Goal: Check status: Check status

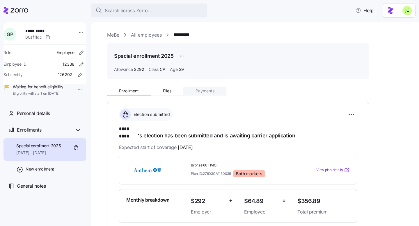
scroll to position [101, 0]
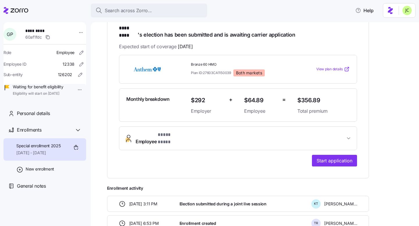
click at [280, 132] on span "Employee * **** **** *" at bounding box center [241, 139] width 210 height 14
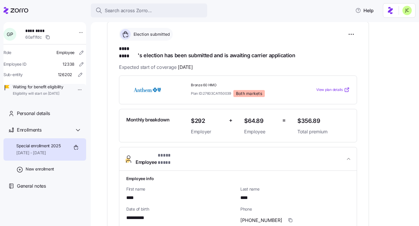
scroll to position [79, 0]
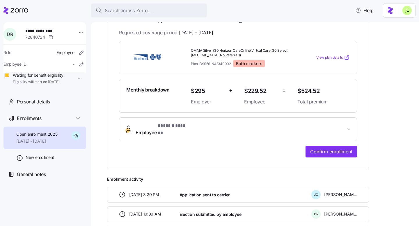
scroll to position [109, 0]
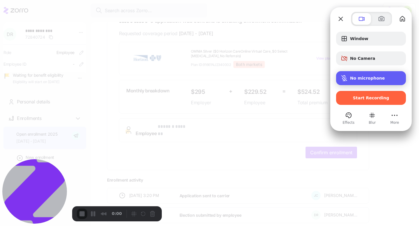
click at [365, 76] on span "No microphone" at bounding box center [367, 78] width 35 height 5
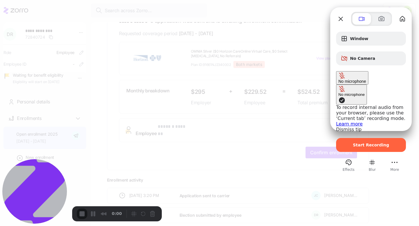
click at [336, 85] on button "No microphone" at bounding box center [351, 95] width 31 height 20
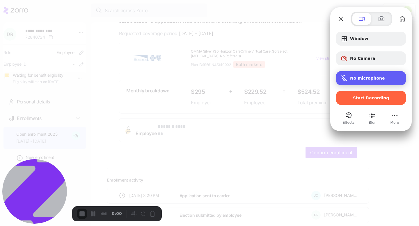
click at [367, 79] on span "No microphone" at bounding box center [367, 78] width 35 height 5
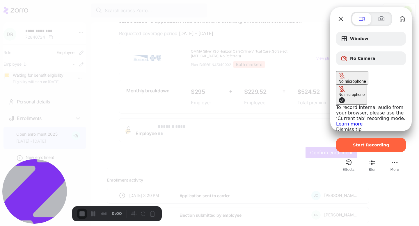
click at [338, 97] on span "Microphone options" at bounding box center [341, 100] width 7 height 7
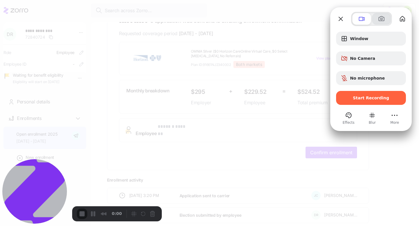
click at [378, 19] on span at bounding box center [381, 18] width 7 height 7
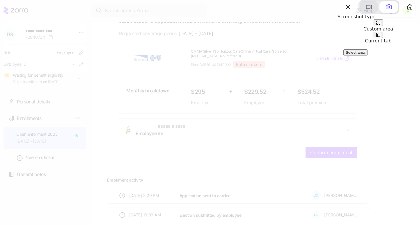
click at [365, 13] on button at bounding box center [369, 7] width 19 height 12
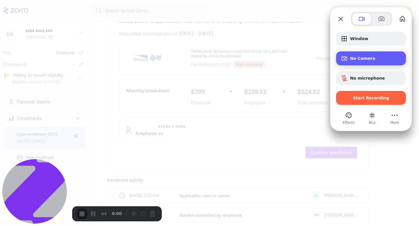
click at [355, 59] on span "No Camera" at bounding box center [375, 58] width 51 height 5
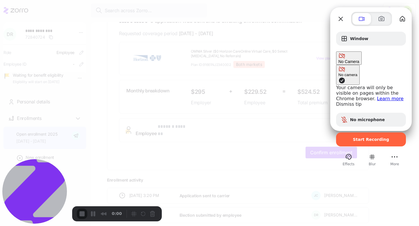
click at [359, 61] on span "No Camera" at bounding box center [348, 61] width 21 height 5
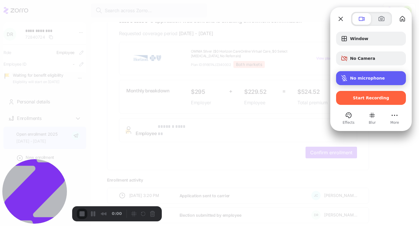
click at [363, 76] on span "No microphone" at bounding box center [367, 78] width 35 height 5
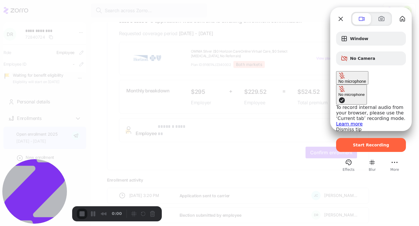
click at [363, 79] on span "No microphone" at bounding box center [352, 81] width 28 height 5
click at [336, 127] on link "Dismiss tip" at bounding box center [349, 130] width 26 height 6
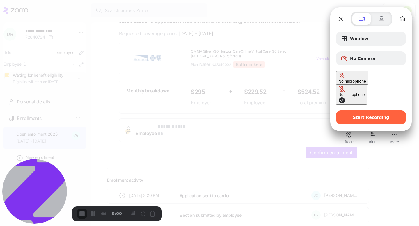
click at [338, 97] on span "Microphone options" at bounding box center [341, 100] width 7 height 7
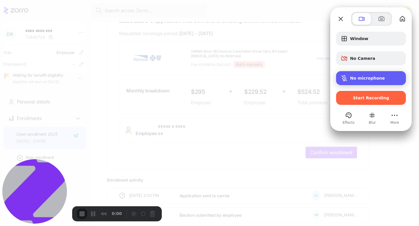
click at [338, 80] on div "No microphone" at bounding box center [371, 78] width 70 height 14
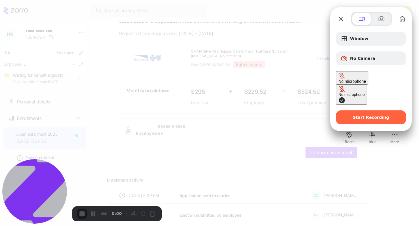
click at [338, 97] on span "Microphone options" at bounding box center [341, 100] width 7 height 7
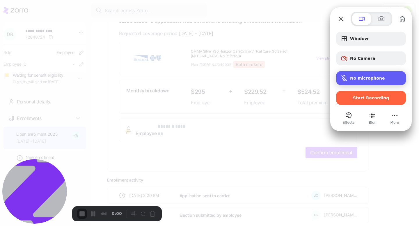
click at [369, 75] on div "No microphone" at bounding box center [371, 78] width 70 height 14
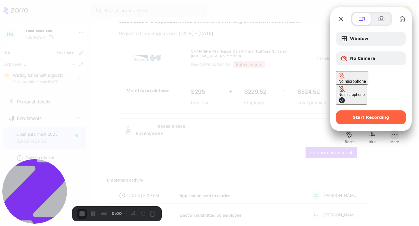
click at [394, 130] on button "More (13 unread)" at bounding box center [394, 134] width 9 height 9
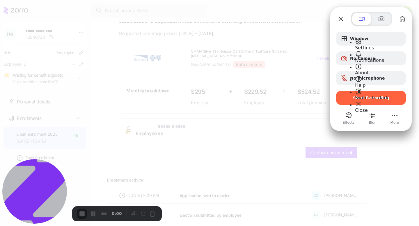
click at [368, 45] on span "Settings" at bounding box center [364, 48] width 19 height 6
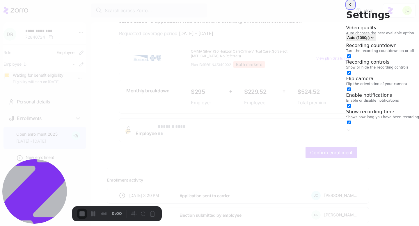
click at [346, 9] on button "back" at bounding box center [350, 4] width 9 height 9
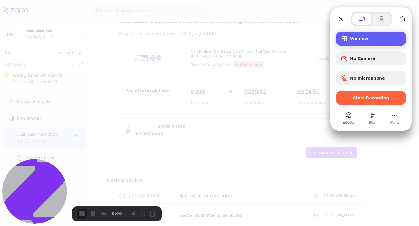
click at [367, 38] on span "Window" at bounding box center [375, 38] width 51 height 5
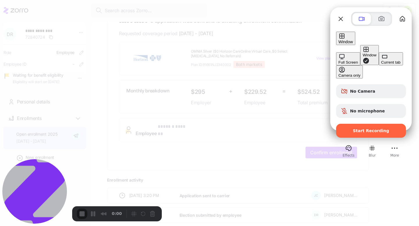
click at [353, 40] on span "Window" at bounding box center [345, 42] width 15 height 5
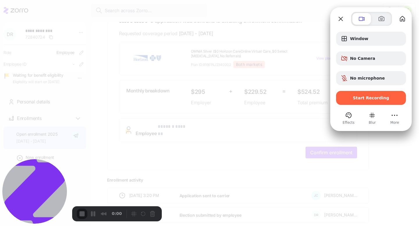
click at [367, 69] on div "Window No Camera No microphone Start Recording" at bounding box center [371, 68] width 70 height 73
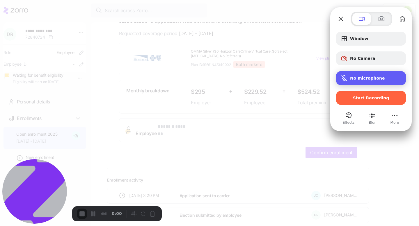
click at [370, 81] on span "No microphone" at bounding box center [367, 78] width 35 height 5
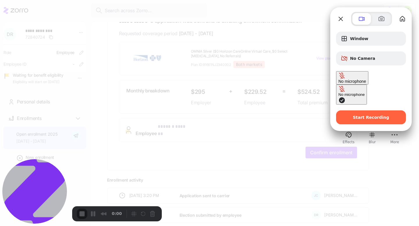
click at [226, 133] on div at bounding box center [209, 113] width 419 height 226
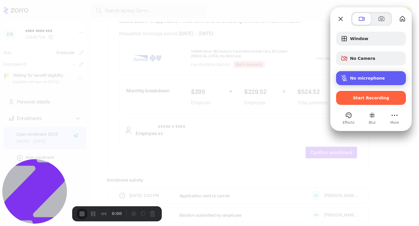
click at [342, 72] on div "No microphone" at bounding box center [371, 78] width 70 height 14
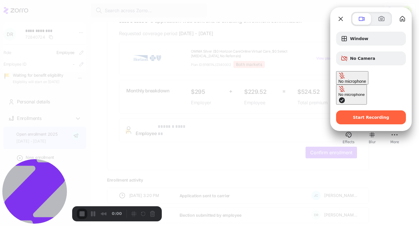
click at [342, 72] on div "No microphone" at bounding box center [352, 78] width 28 height 12
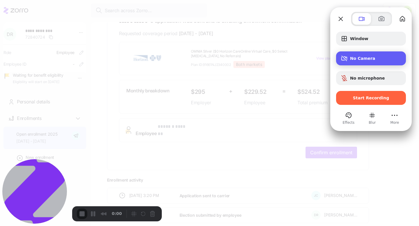
click at [345, 61] on span "Camera options" at bounding box center [344, 58] width 7 height 7
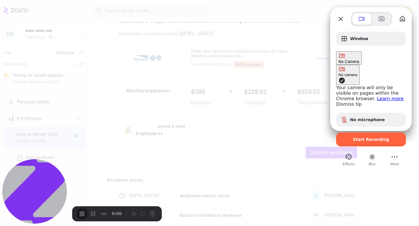
click at [345, 59] on span "Camera options" at bounding box center [341, 55] width 7 height 7
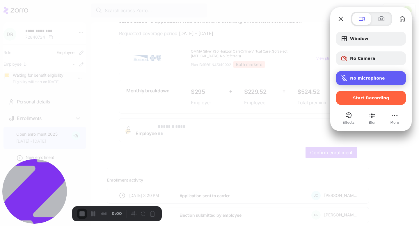
click at [346, 81] on span "Microphone options" at bounding box center [344, 78] width 7 height 7
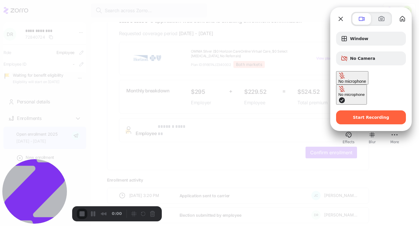
click at [338, 97] on span "Microphone options" at bounding box center [341, 100] width 7 height 7
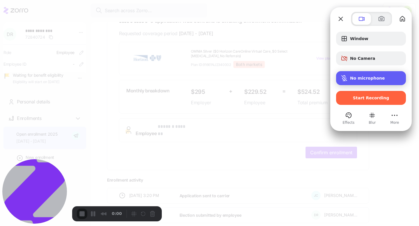
click at [343, 78] on span "Microphone options" at bounding box center [344, 78] width 7 height 7
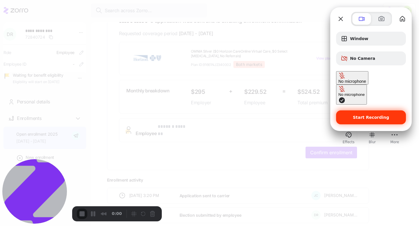
click at [370, 111] on div "Start Recording" at bounding box center [371, 118] width 70 height 14
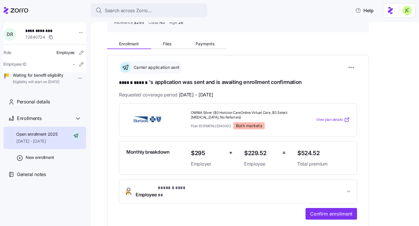
scroll to position [0, 0]
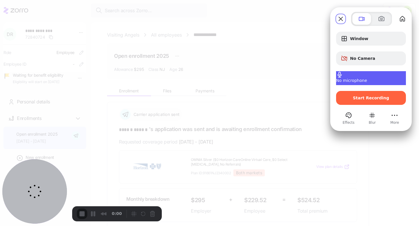
click at [367, 80] on span "No microphone" at bounding box center [351, 80] width 31 height 5
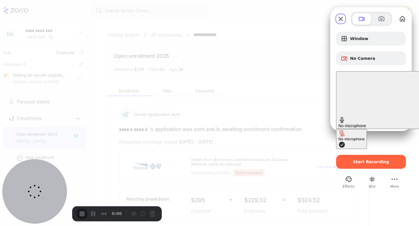
click at [366, 124] on span "No microphone" at bounding box center [352, 126] width 28 height 5
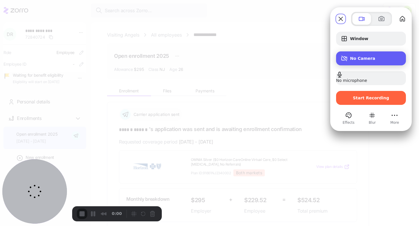
click at [389, 65] on div "No Camera" at bounding box center [371, 59] width 70 height 14
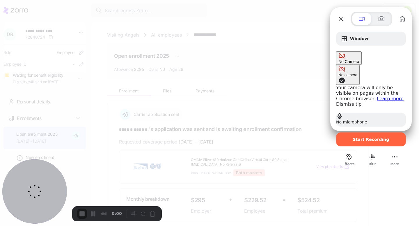
click at [320, 39] on div at bounding box center [209, 113] width 419 height 226
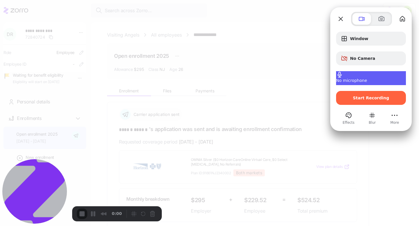
click at [363, 78] on span "No microphone" at bounding box center [351, 80] width 31 height 5
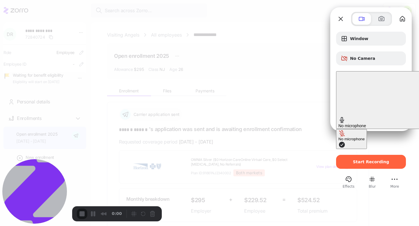
click at [362, 124] on span "No microphone" at bounding box center [352, 126] width 28 height 5
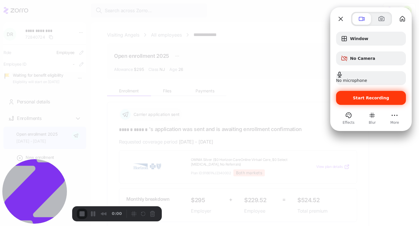
click at [351, 100] on div "Start Recording" at bounding box center [371, 98] width 70 height 14
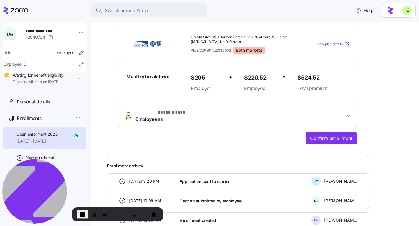
scroll to position [117, 0]
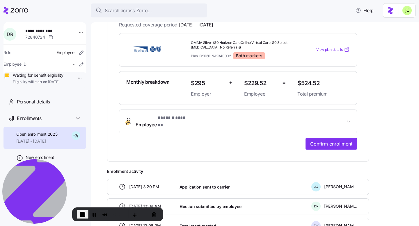
click at [259, 121] on span "Employee * ****** ****** *" at bounding box center [241, 122] width 210 height 14
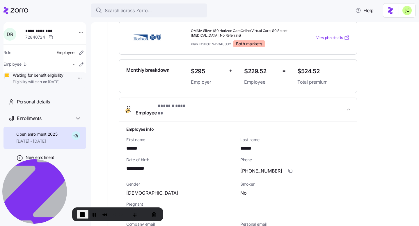
scroll to position [137, 0]
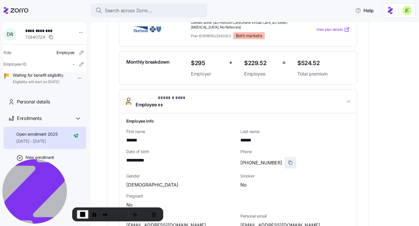
click at [288, 161] on icon "button" at bounding box center [290, 163] width 5 height 5
drag, startPoint x: 150, startPoint y: 155, endPoint x: 121, endPoint y: 155, distance: 28.5
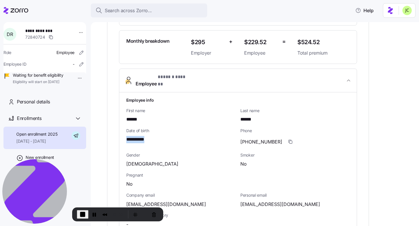
scroll to position [172, 0]
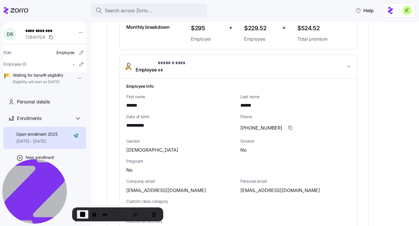
click at [135, 147] on span "[DEMOGRAPHIC_DATA]" at bounding box center [152, 150] width 52 height 7
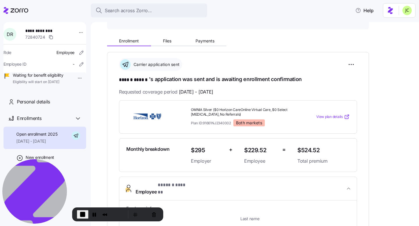
scroll to position [39, 0]
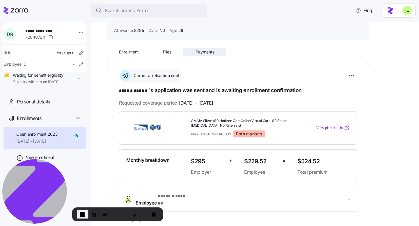
click at [205, 53] on span "Payments" at bounding box center [205, 52] width 19 height 4
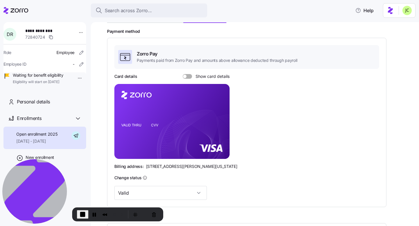
scroll to position [75, 0]
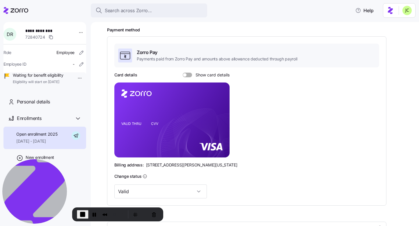
click at [185, 76] on span at bounding box center [184, 74] width 3 height 3
click at [183, 73] on input "Show card details" at bounding box center [183, 73] width 0 height 0
click at [219, 109] on icon "copy-to-clipboard" at bounding box center [218, 109] width 5 height 5
click at [121, 131] on icon "VALID THRU CVV" at bounding box center [171, 120] width 115 height 75
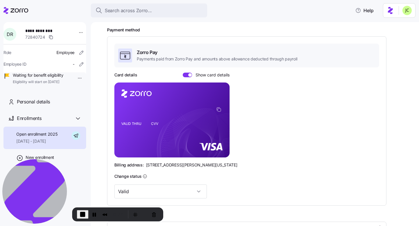
click at [277, 112] on div "Card details Show card details VALID THRU CVV Billing address: [STREET_ADDRESS]…" at bounding box center [246, 120] width 265 height 96
click at [81, 213] on span "End Recording" at bounding box center [82, 214] width 7 height 7
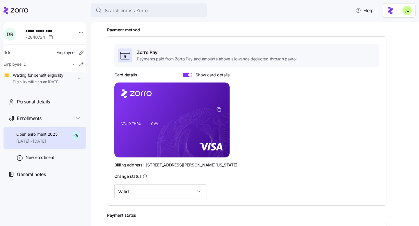
click at [407, 13] on html "**********" at bounding box center [209, 111] width 419 height 223
click at [402, 25] on div "My settings" at bounding box center [395, 26] width 31 height 6
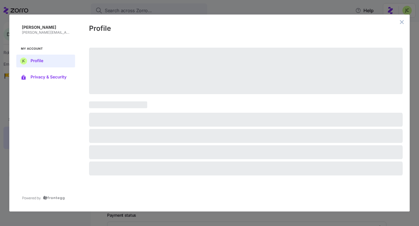
click at [50, 75] on span "Privacy & Security" at bounding box center [51, 77] width 40 height 5
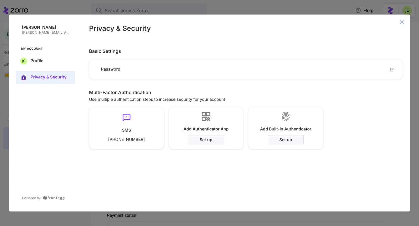
click at [401, 21] on icon "close admin-box" at bounding box center [402, 22] width 4 height 4
